Goal: Find specific page/section: Find specific page/section

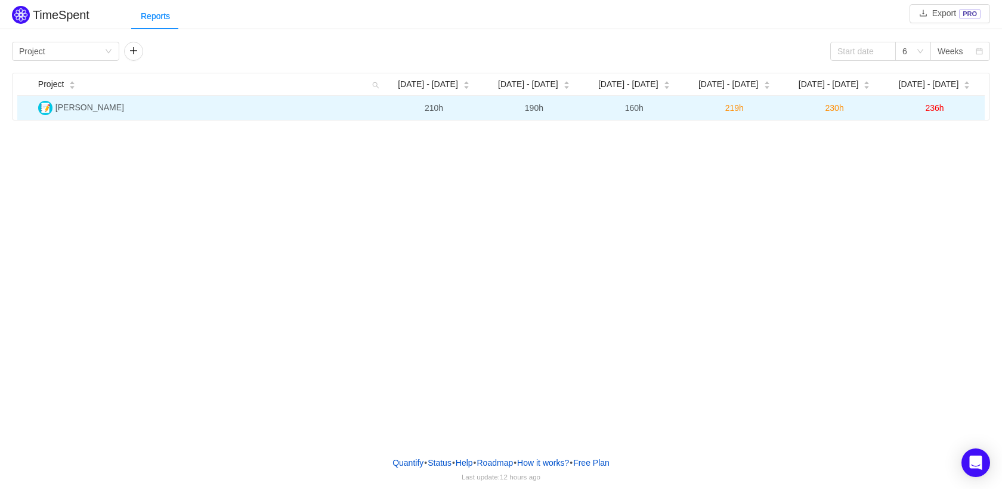
click at [110, 116] on td "Minha Livon Kanban" at bounding box center [208, 108] width 351 height 24
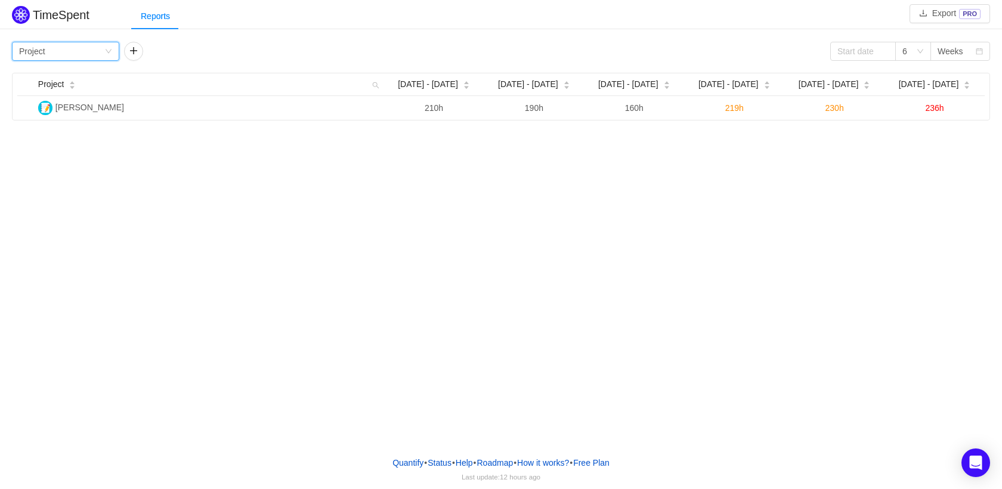
click at [107, 48] on icon "icon: down" at bounding box center [108, 51] width 7 height 7
click at [52, 132] on li "Epic" at bounding box center [65, 132] width 107 height 19
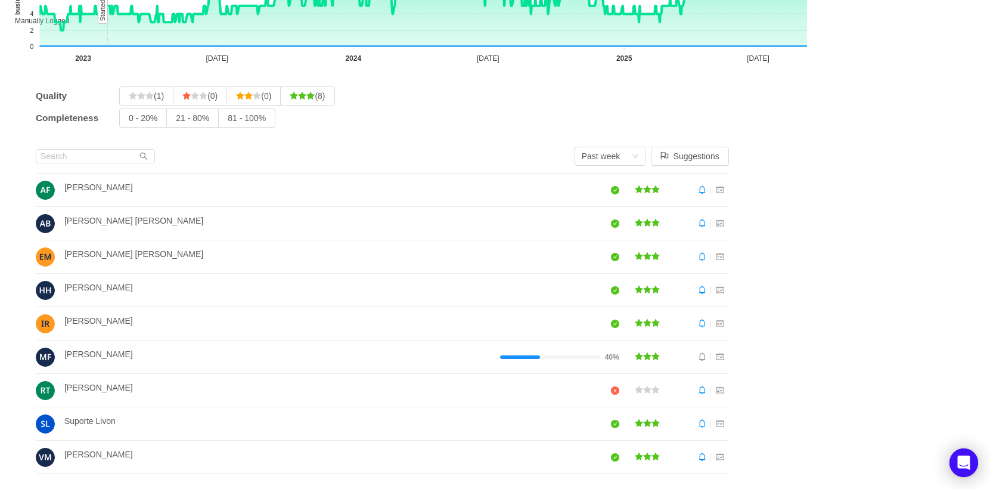
scroll to position [138, 0]
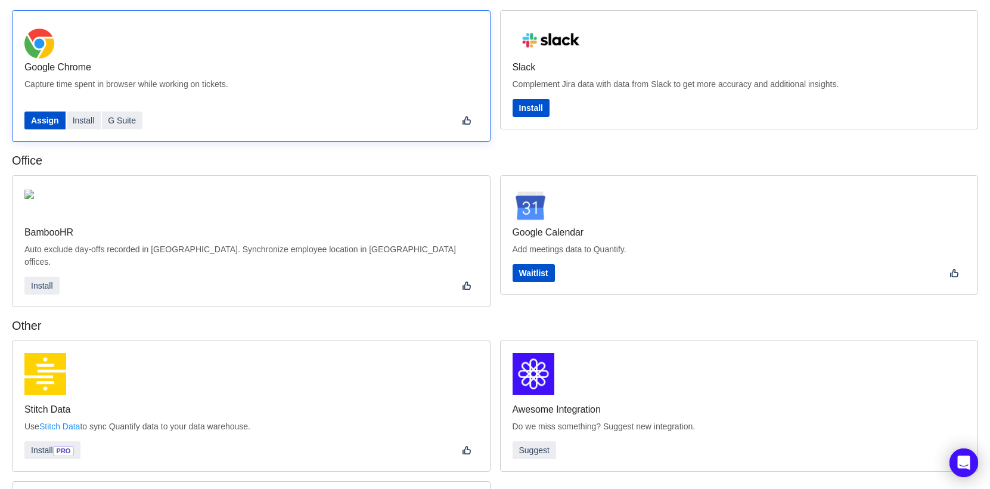
scroll to position [338, 0]
